Goal: Task Accomplishment & Management: Use online tool/utility

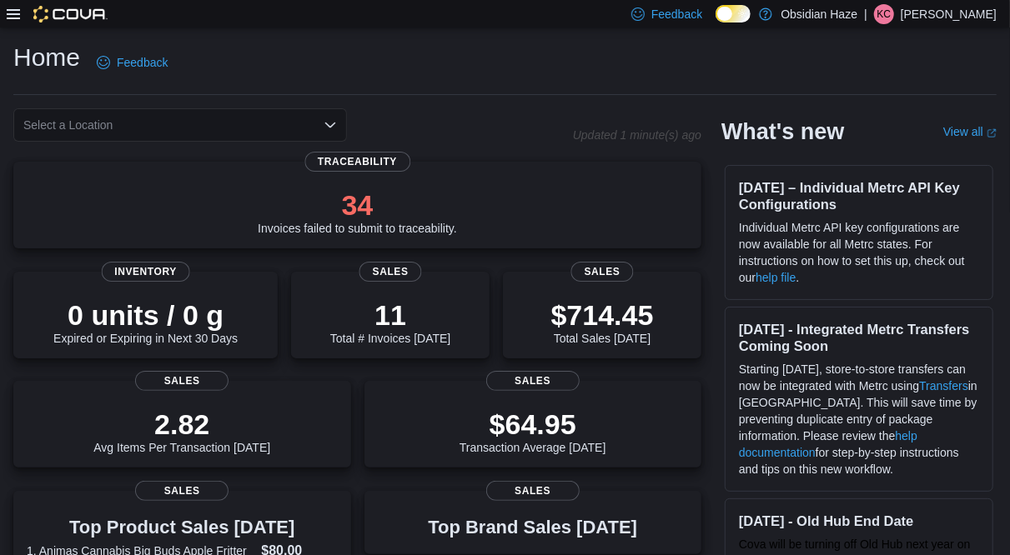
click at [14, 16] on icon at bounding box center [13, 14] width 13 height 13
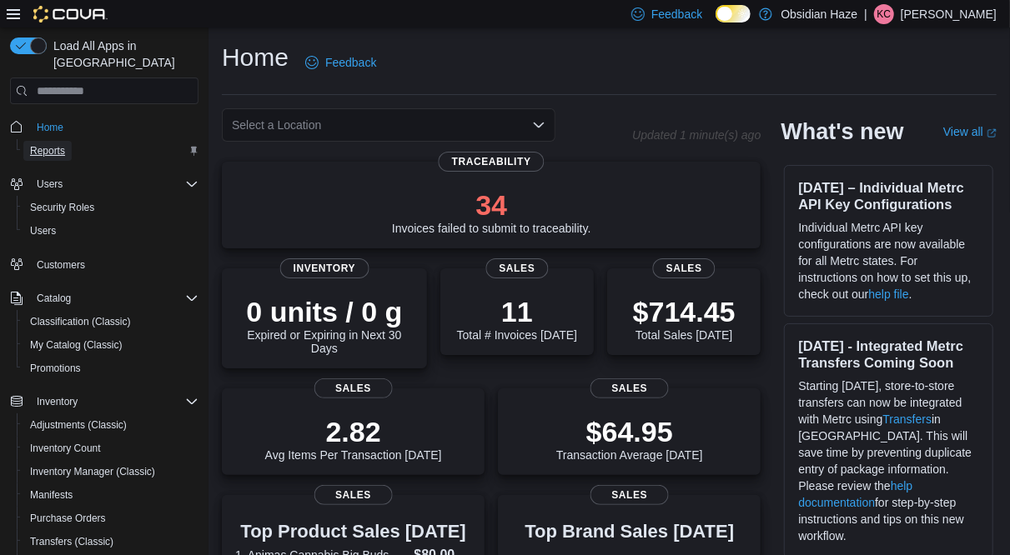
click at [58, 144] on span "Reports" at bounding box center [47, 150] width 35 height 13
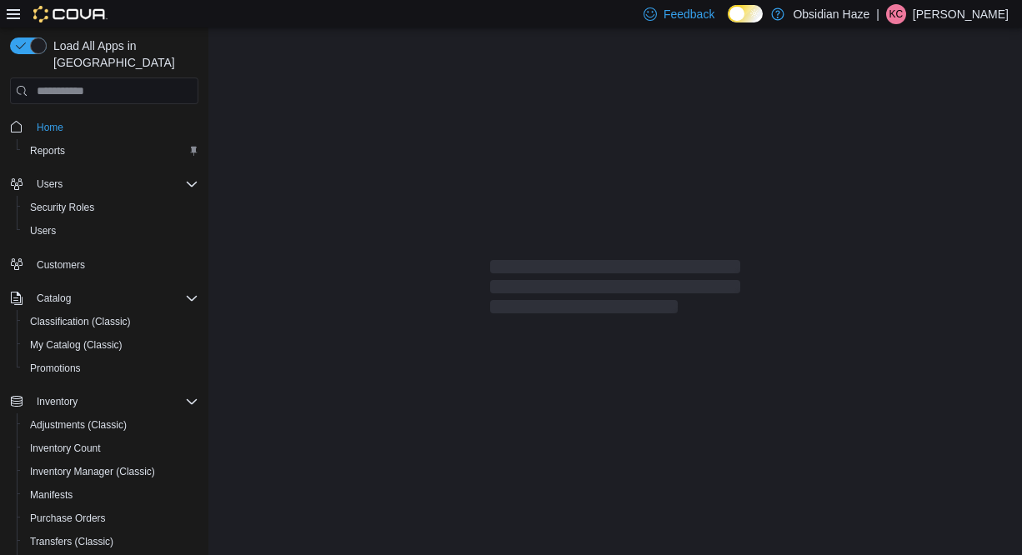
click at [12, 11] on icon at bounding box center [13, 14] width 13 height 13
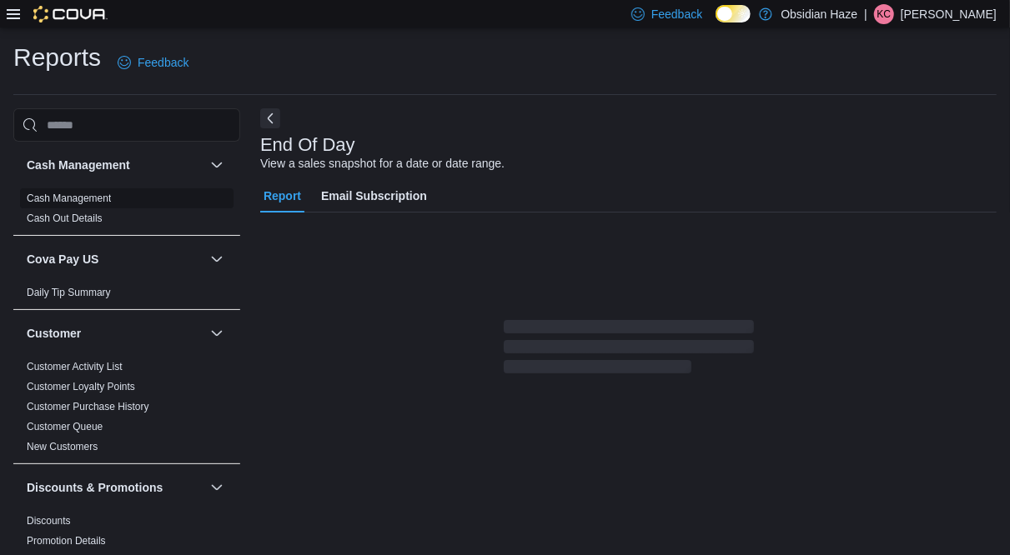
scroll to position [17, 0]
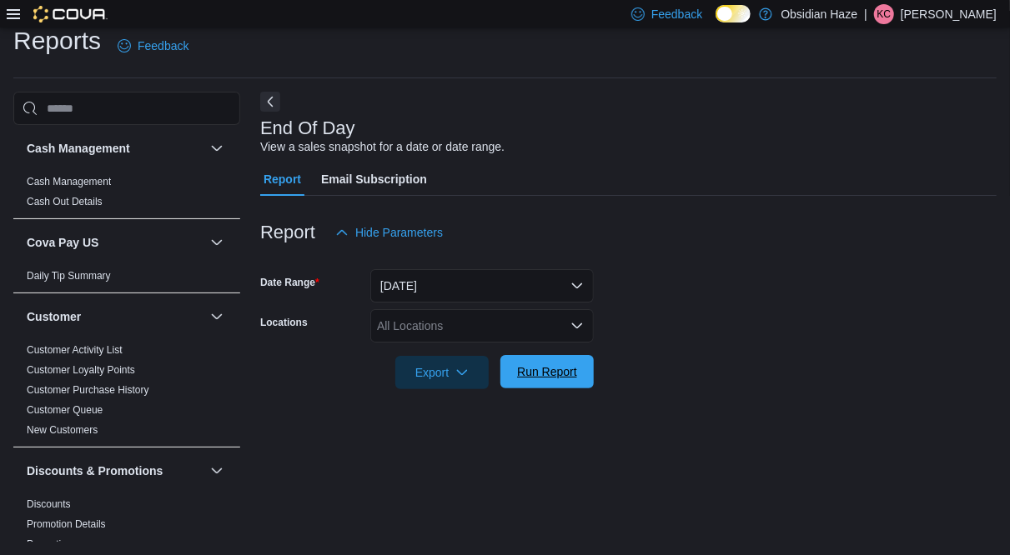
click at [570, 371] on span "Run Report" at bounding box center [547, 372] width 60 height 17
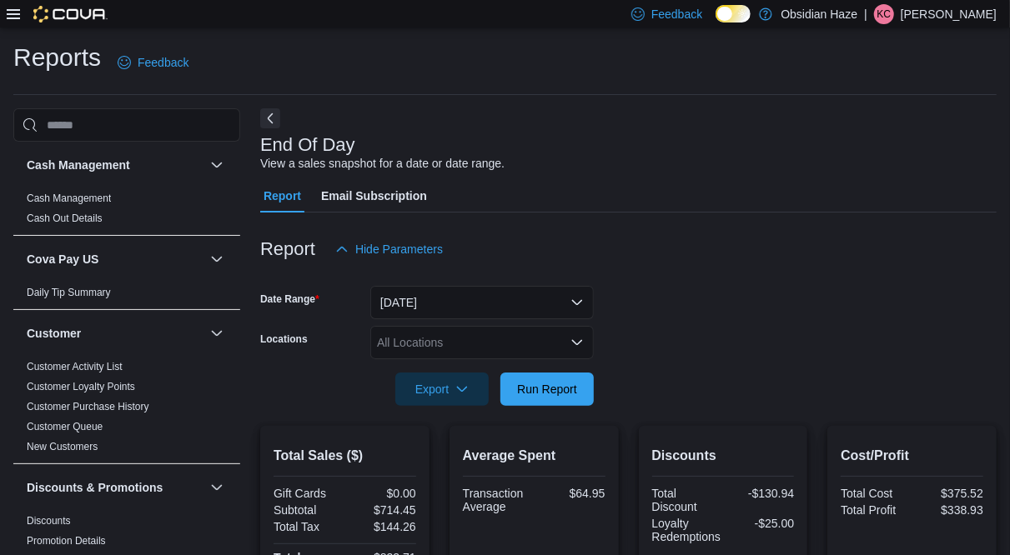
click at [776, 298] on form "Date Range [DATE] Locations All Locations Export Run Report" at bounding box center [628, 336] width 736 height 140
